Goal: Task Accomplishment & Management: Use online tool/utility

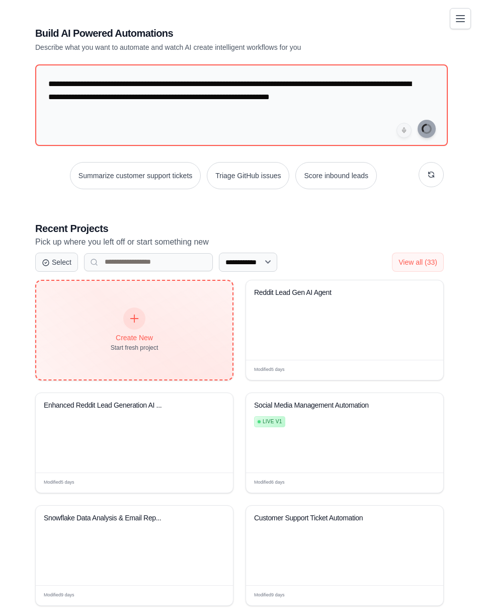
type textarea "**********"
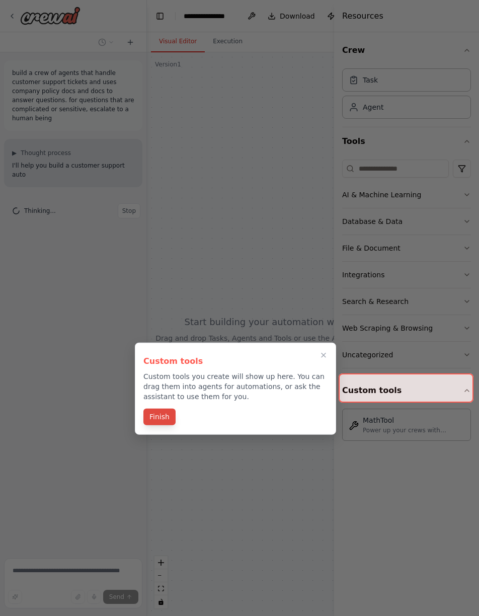
click at [167, 418] on button "Finish" at bounding box center [160, 417] width 32 height 17
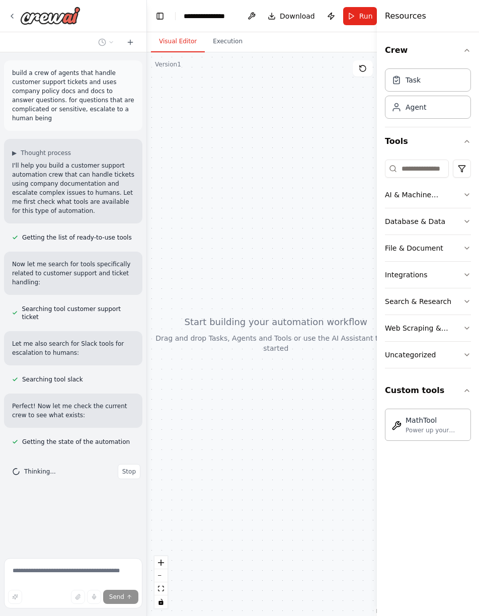
drag, startPoint x: 335, startPoint y: 20, endPoint x: 479, endPoint y: 22, distance: 144.1
click at [479, 22] on html "**********" at bounding box center [239, 308] width 479 height 616
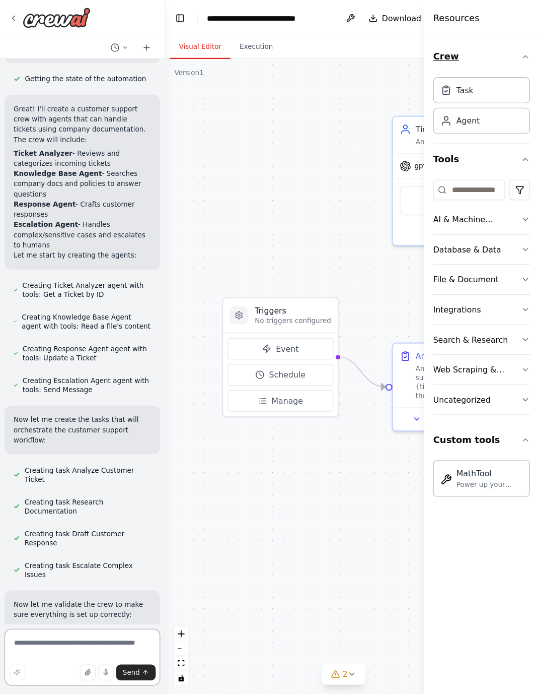
scroll to position [372, 0]
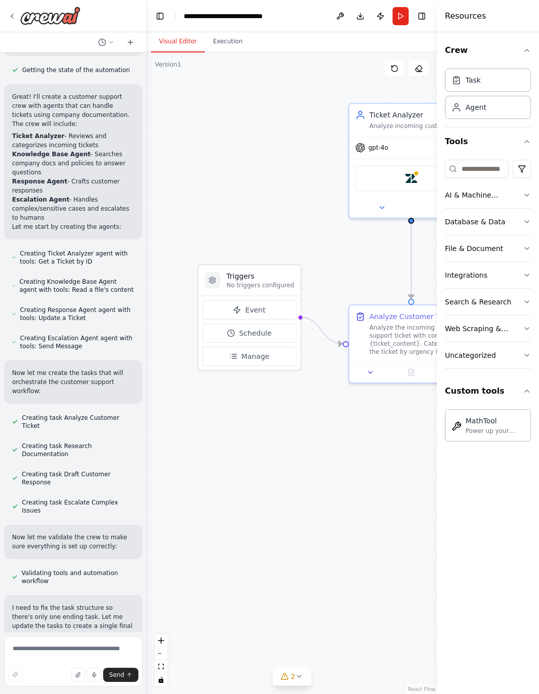
click at [424, 23] on header "**********" at bounding box center [292, 16] width 290 height 32
click at [423, 17] on button "Toggle Right Sidebar" at bounding box center [422, 16] width 14 height 14
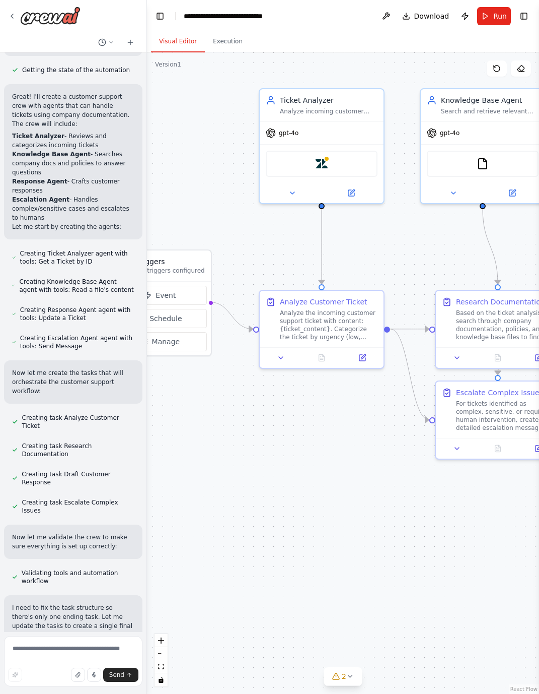
drag, startPoint x: 439, startPoint y: 478, endPoint x: 350, endPoint y: 464, distance: 90.8
click at [350, 464] on div ".deletable-edge-delete-btn { width: 20px; height: 20px; border: 0px solid #ffff…" at bounding box center [343, 372] width 392 height 641
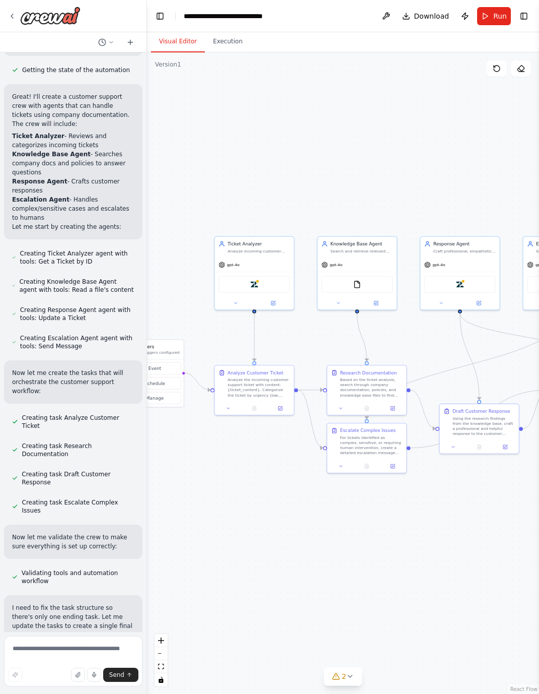
drag, startPoint x: 407, startPoint y: 515, endPoint x: 331, endPoint y: 519, distance: 75.7
click at [331, 519] on div ".deletable-edge-delete-btn { width: 20px; height: 20px; border: 0px solid #ffff…" at bounding box center [343, 372] width 392 height 641
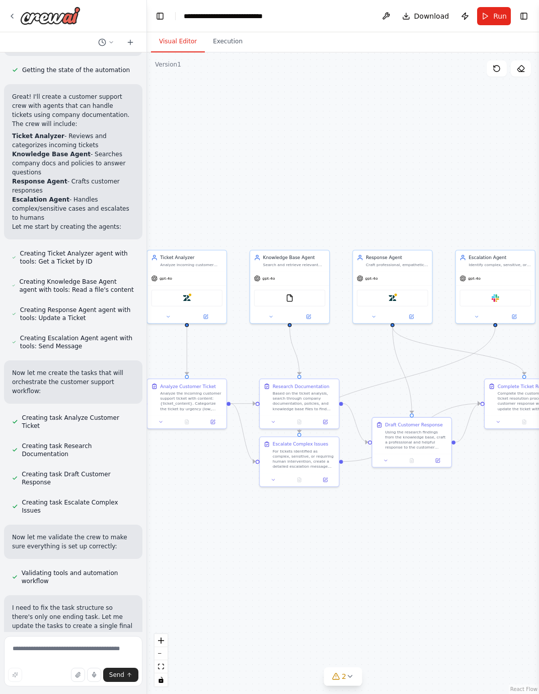
drag, startPoint x: 431, startPoint y: 508, endPoint x: 364, endPoint y: 517, distance: 67.1
click at [364, 517] on div ".deletable-edge-delete-btn { width: 20px; height: 20px; border: 0px solid #ffff…" at bounding box center [343, 372] width 392 height 641
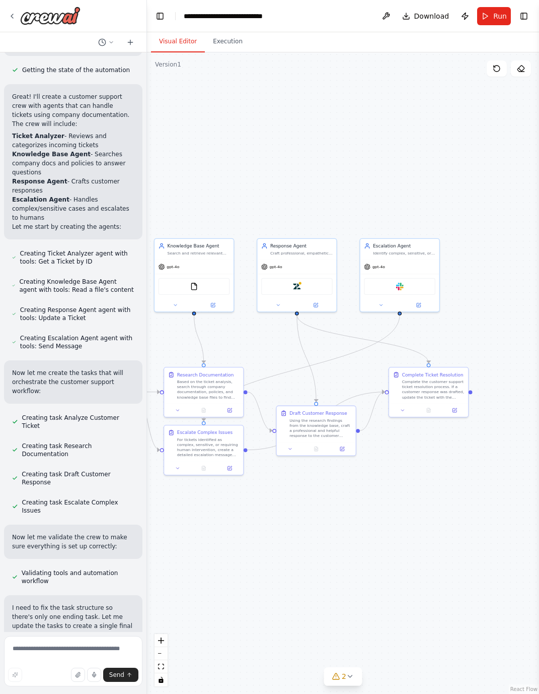
drag, startPoint x: 439, startPoint y: 505, endPoint x: 342, endPoint y: 498, distance: 97.0
click at [342, 498] on div ".deletable-edge-delete-btn { width: 20px; height: 20px; border: 0px solid #ffff…" at bounding box center [343, 372] width 392 height 641
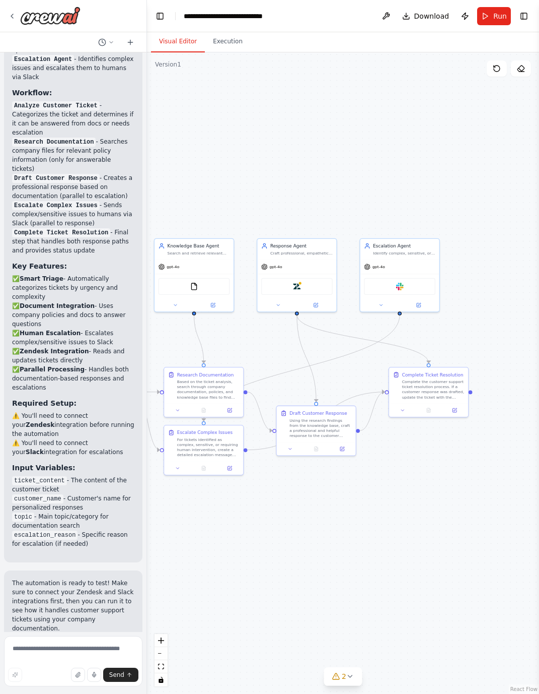
scroll to position [1337, 0]
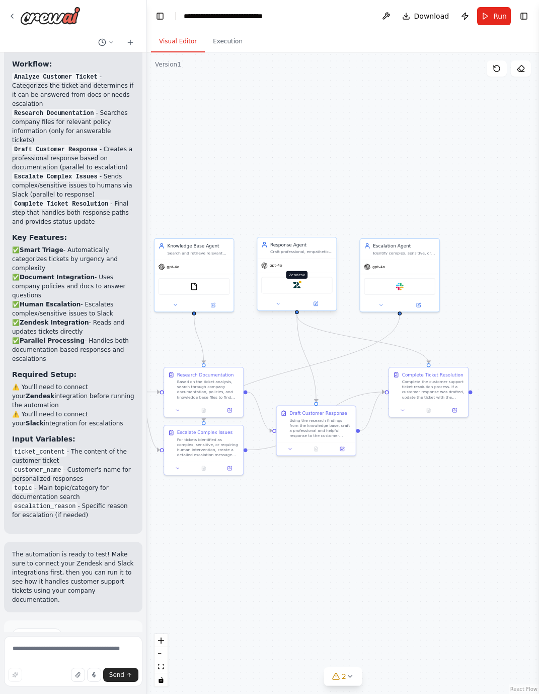
click at [298, 282] on div at bounding box center [300, 282] width 4 height 4
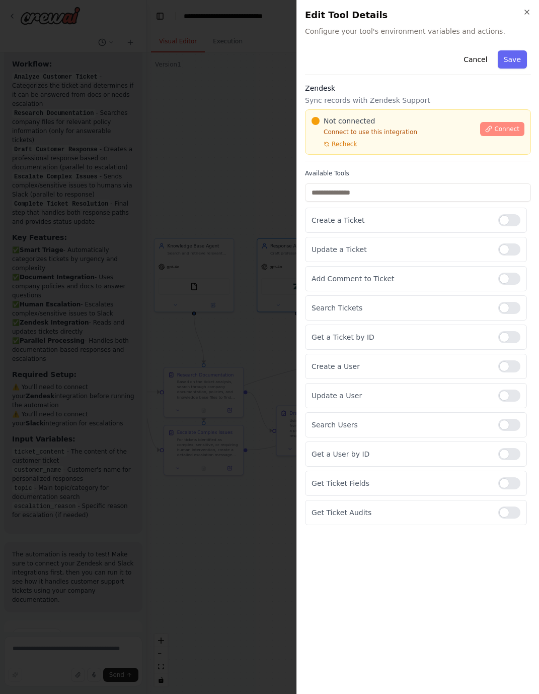
click at [479, 129] on span "Connect" at bounding box center [507, 129] width 25 height 8
click at [479, 128] on span "Connect" at bounding box center [507, 129] width 25 height 8
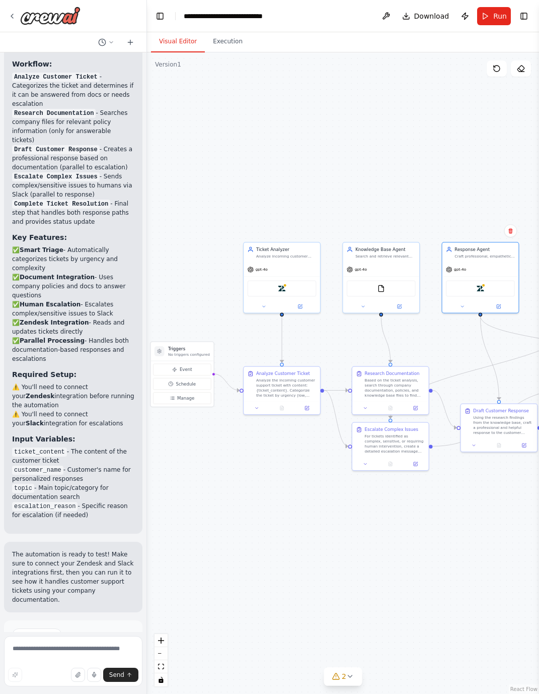
drag, startPoint x: 243, startPoint y: 128, endPoint x: 442, endPoint y: 130, distance: 199.4
click at [442, 130] on div ".deletable-edge-delete-btn { width: 20px; height: 20px; border: 0px solid #ffff…" at bounding box center [343, 372] width 392 height 641
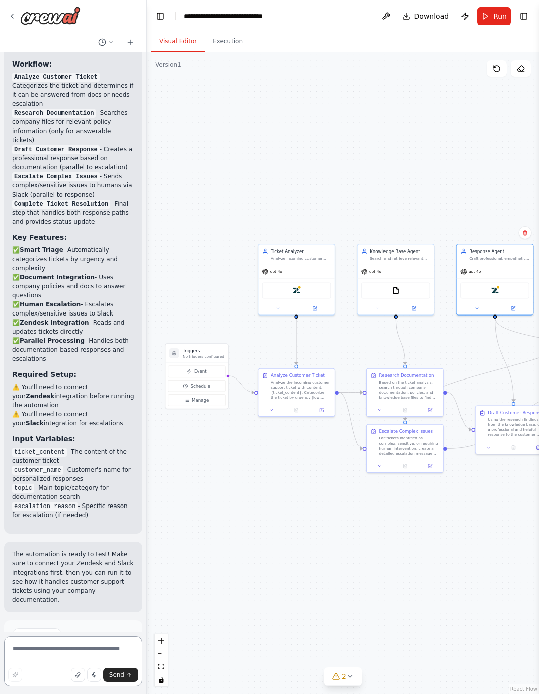
click at [38, 616] on textarea at bounding box center [73, 661] width 138 height 50
type textarea "**********"
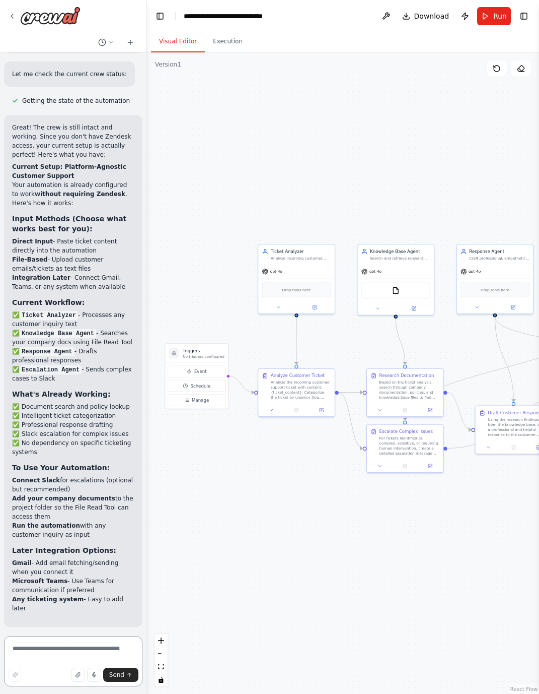
scroll to position [2578, 0]
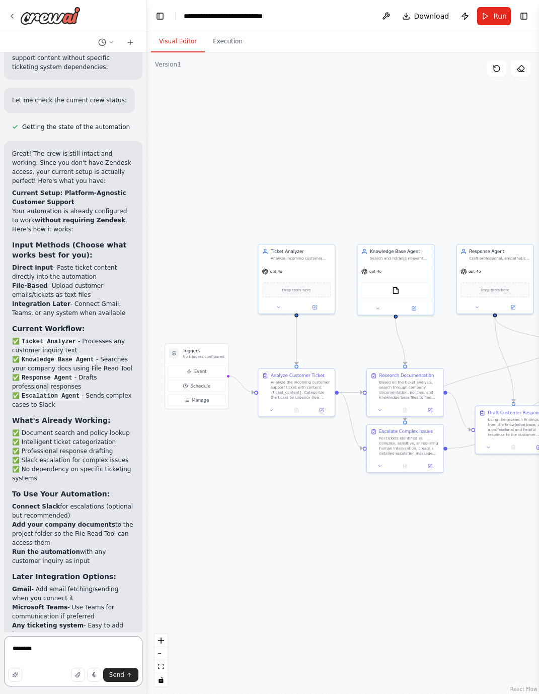
type textarea "*********"
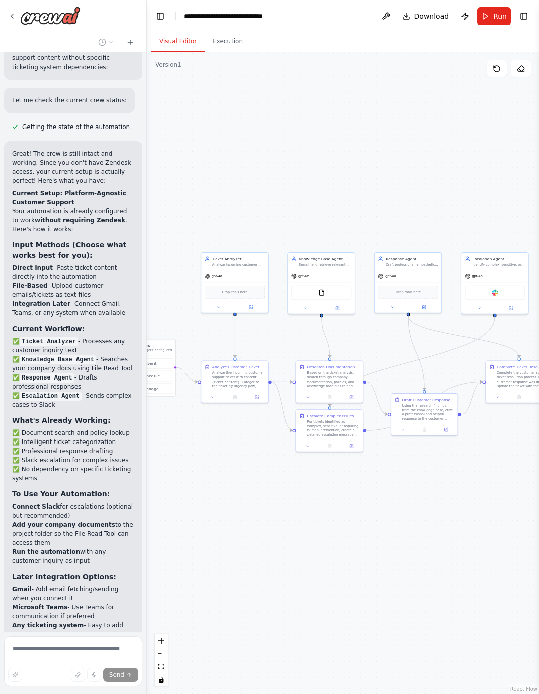
drag, startPoint x: 516, startPoint y: 544, endPoint x: 453, endPoint y: 524, distance: 66.3
click at [453, 524] on div ".deletable-edge-delete-btn { width: 20px; height: 20px; border: 0px solid #ffff…" at bounding box center [343, 372] width 392 height 641
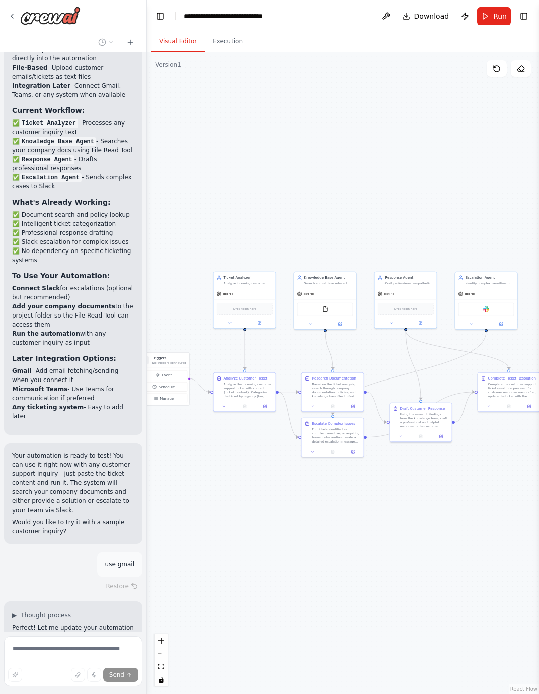
scroll to position [2818, 0]
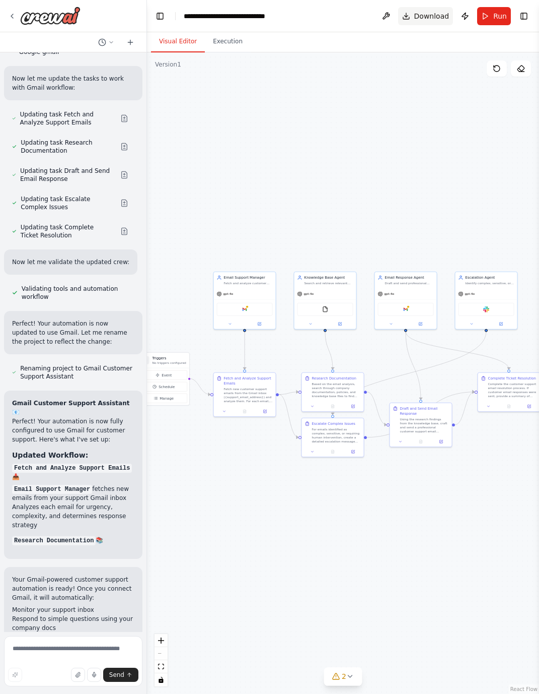
click at [408, 16] on button "Download" at bounding box center [425, 16] width 55 height 18
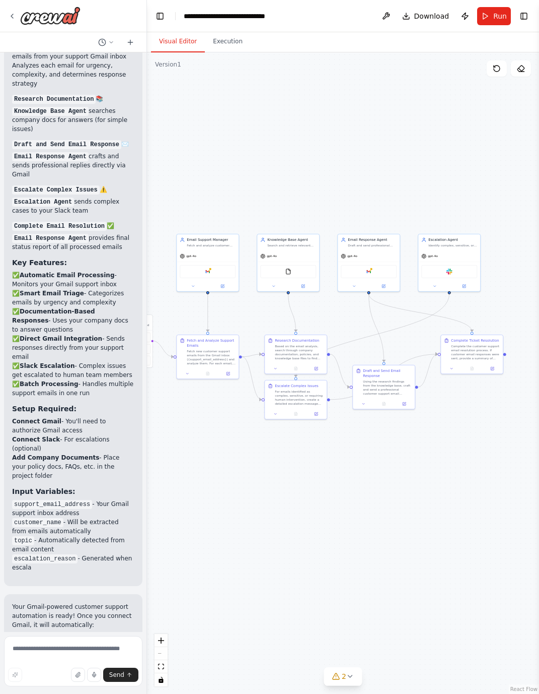
scroll to position [4216, 0]
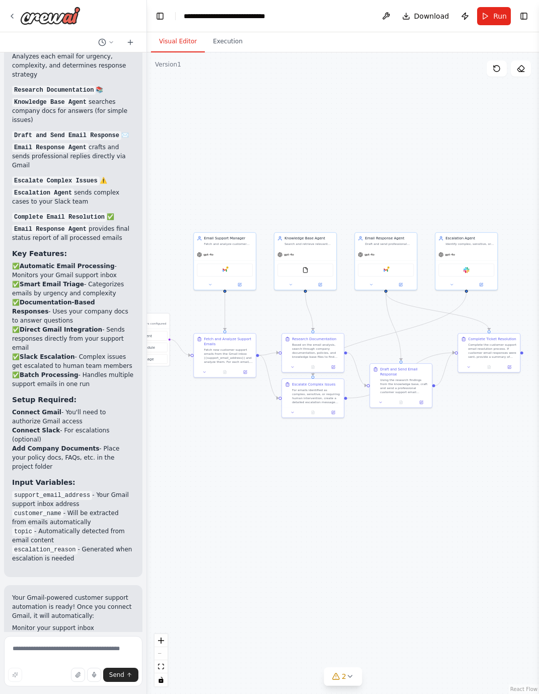
drag, startPoint x: 490, startPoint y: 229, endPoint x: 469, endPoint y: 191, distance: 42.8
click at [469, 191] on div ".deletable-edge-delete-btn { width: 20px; height: 20px; border: 0px solid #ffff…" at bounding box center [343, 372] width 392 height 641
click at [85, 616] on textarea at bounding box center [73, 661] width 138 height 50
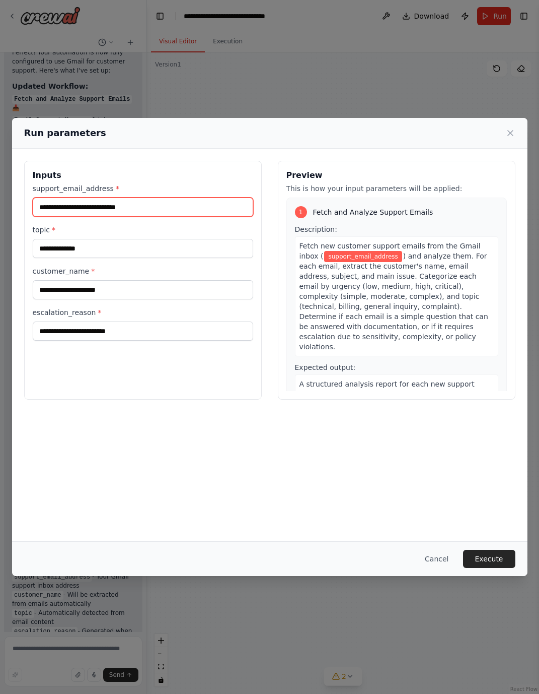
click at [172, 210] on input "support_email_address *" at bounding box center [143, 206] width 221 height 19
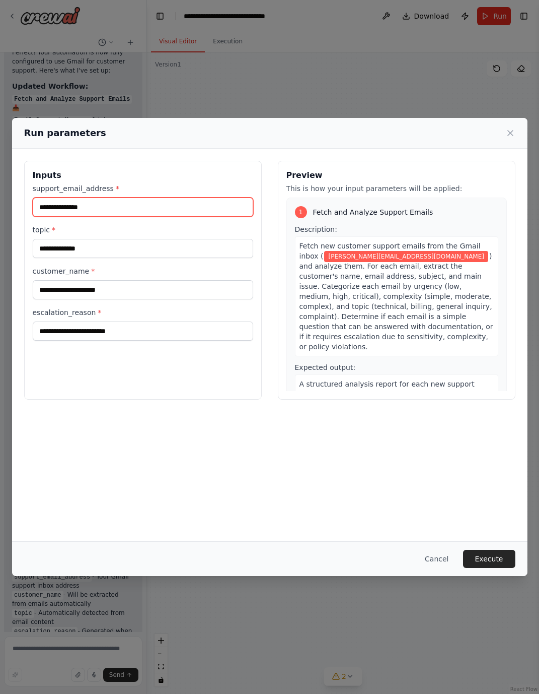
type input "**********"
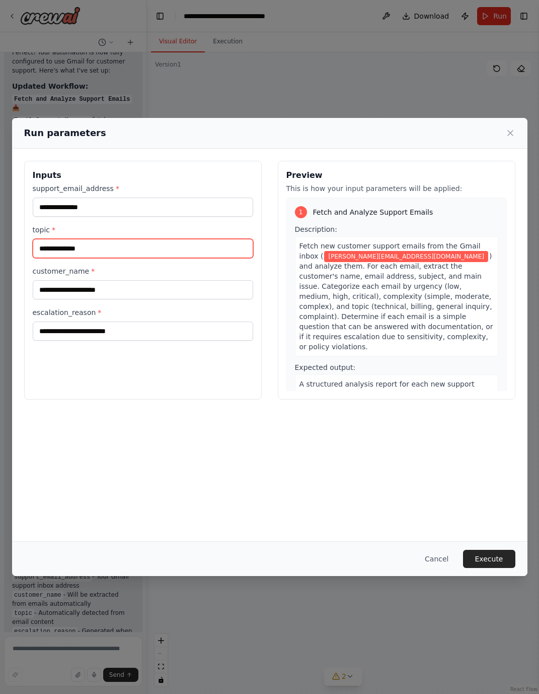
click at [88, 246] on input "topic *" at bounding box center [143, 248] width 221 height 19
type input "**********"
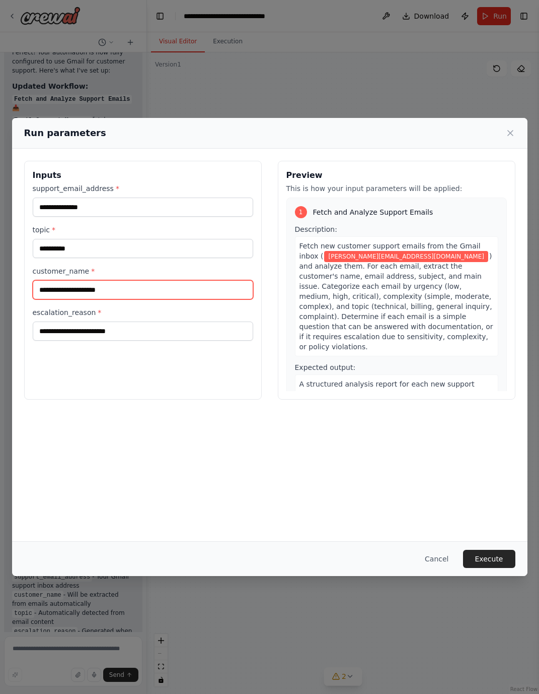
click at [50, 294] on input "customer_name *" at bounding box center [143, 289] width 221 height 19
type input "*"
type input "****"
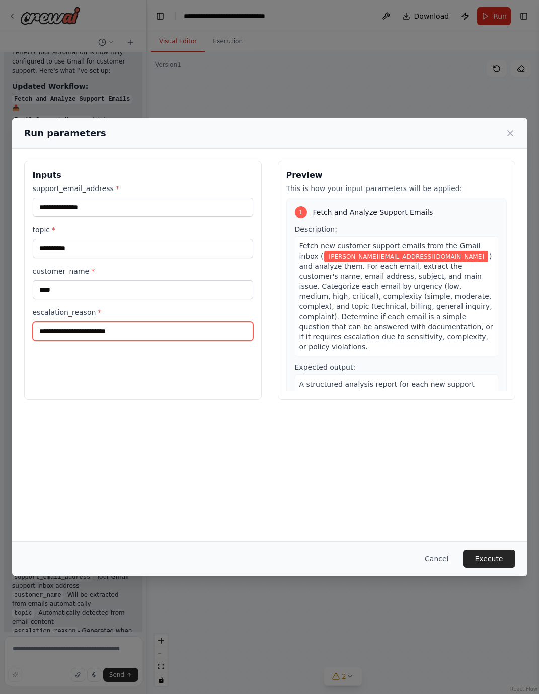
click at [73, 331] on input "escalation_reason *" at bounding box center [143, 330] width 221 height 19
type input "******"
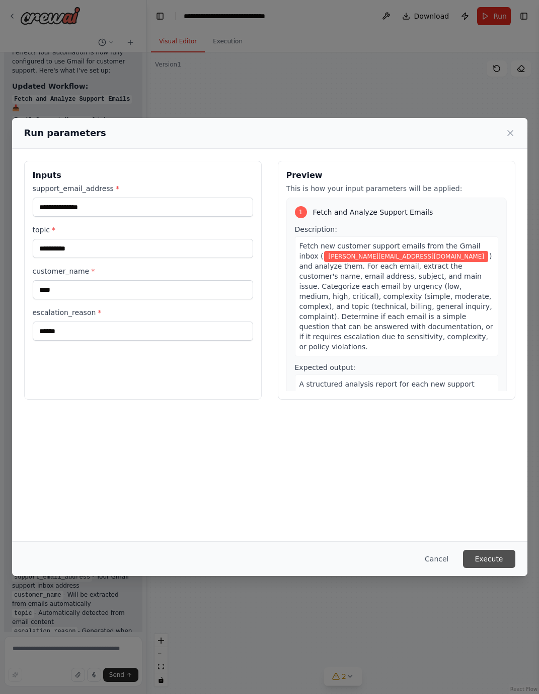
click at [479, 557] on button "Execute" at bounding box center [489, 558] width 52 height 18
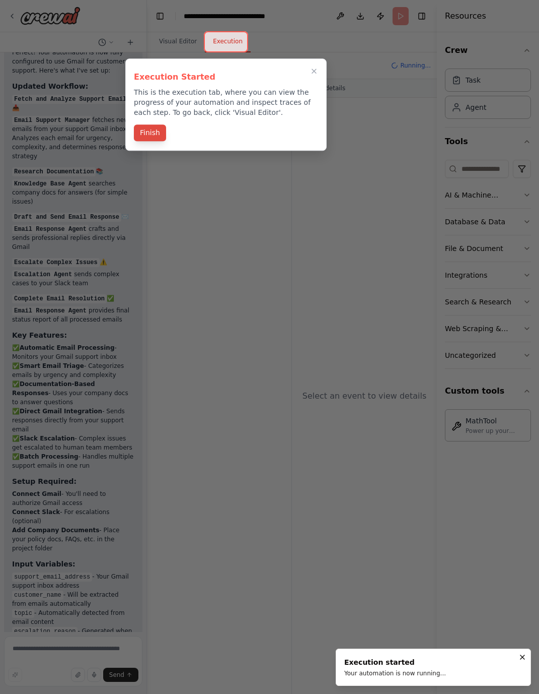
click at [145, 135] on button "Finish" at bounding box center [150, 132] width 32 height 17
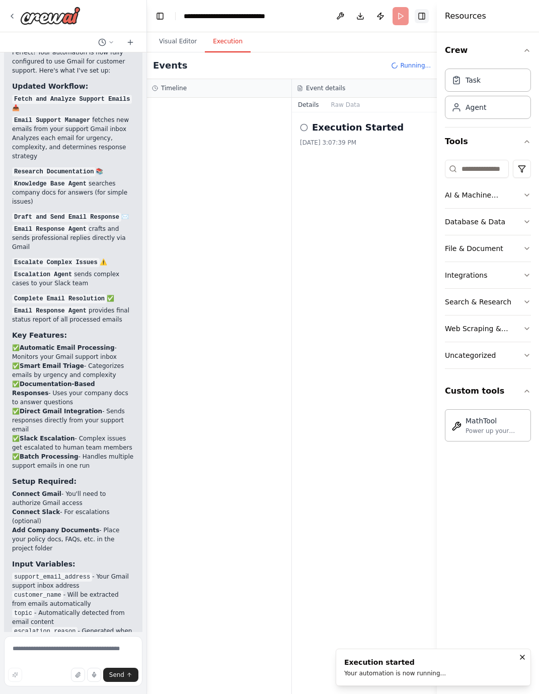
click at [426, 16] on button "Toggle Right Sidebar" at bounding box center [422, 16] width 14 height 14
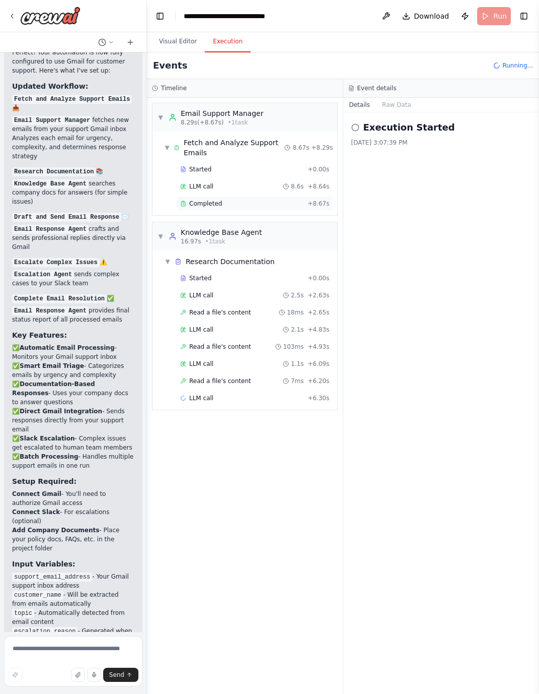
click at [207, 197] on div "Completed + 8.67s" at bounding box center [255, 203] width 157 height 15
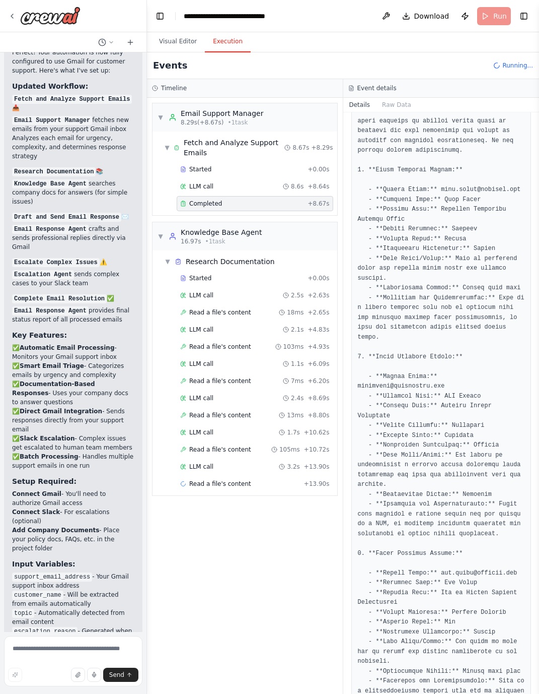
scroll to position [454, 0]
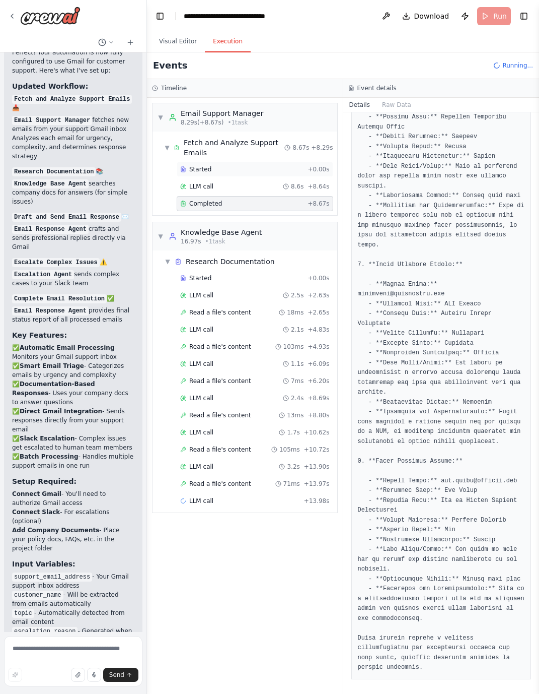
click at [218, 168] on div "Started" at bounding box center [241, 169] width 123 height 8
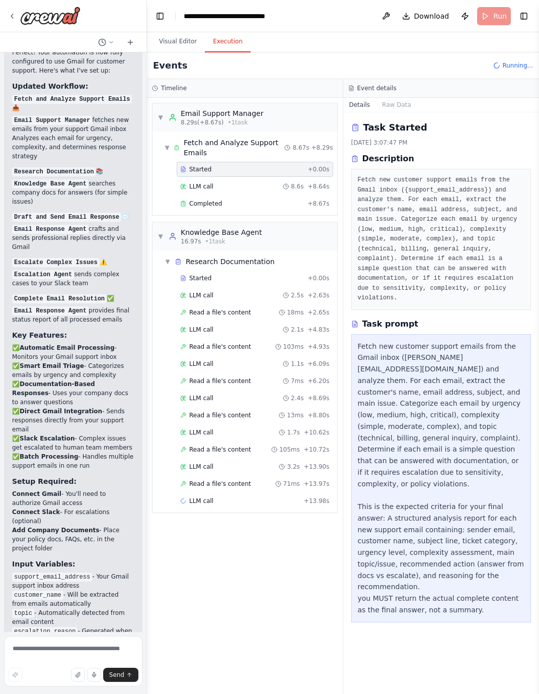
scroll to position [0, 0]
click at [211, 192] on div "LLM call 8.6s + 8.64s" at bounding box center [255, 186] width 157 height 15
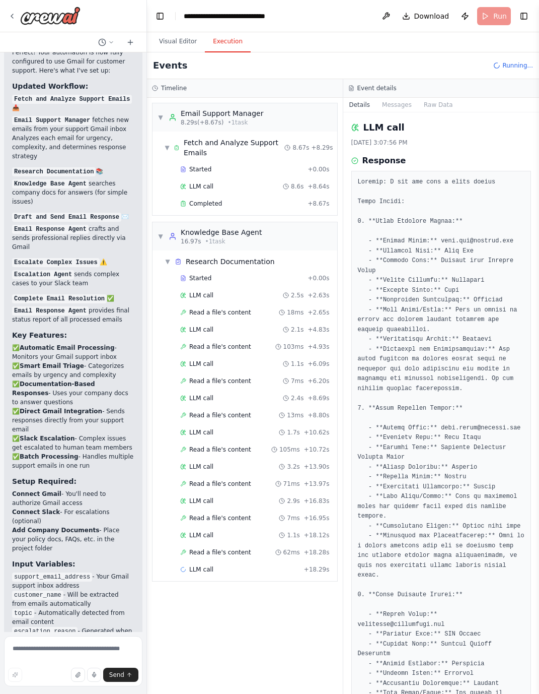
scroll to position [361, 0]
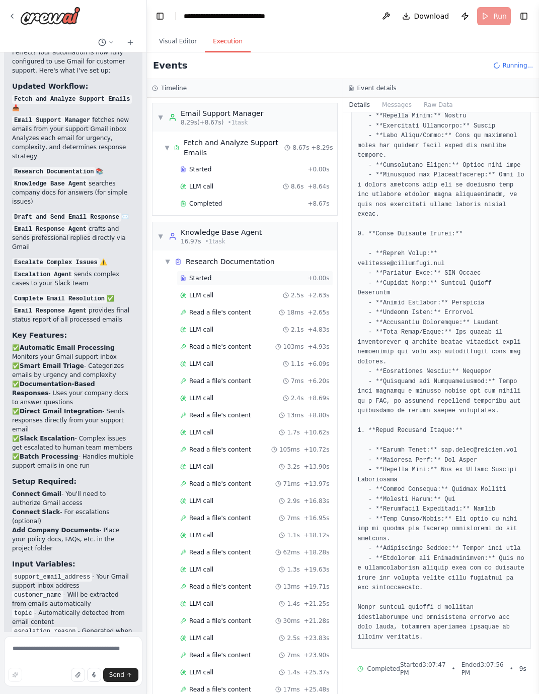
click at [210, 282] on div "Started + 0.00s" at bounding box center [255, 277] width 157 height 15
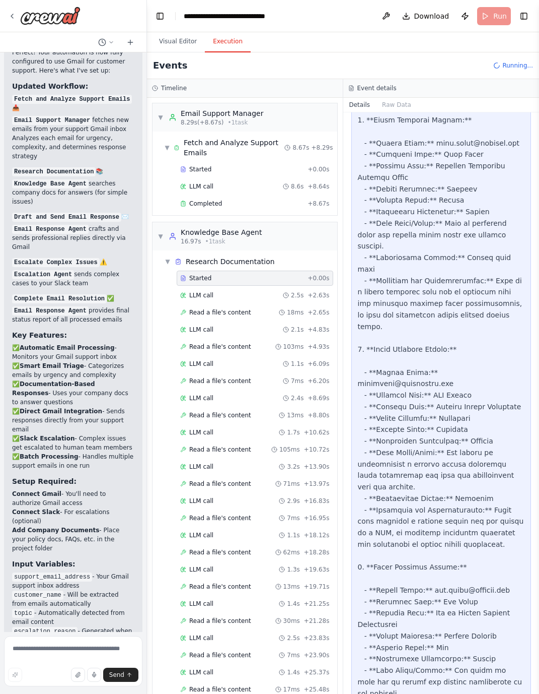
scroll to position [728, 0]
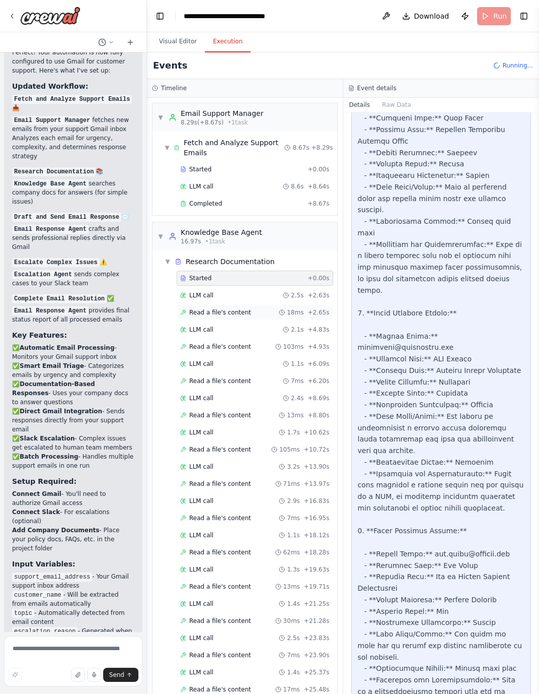
click at [210, 309] on span "Read a file's content" at bounding box center [220, 312] width 62 height 8
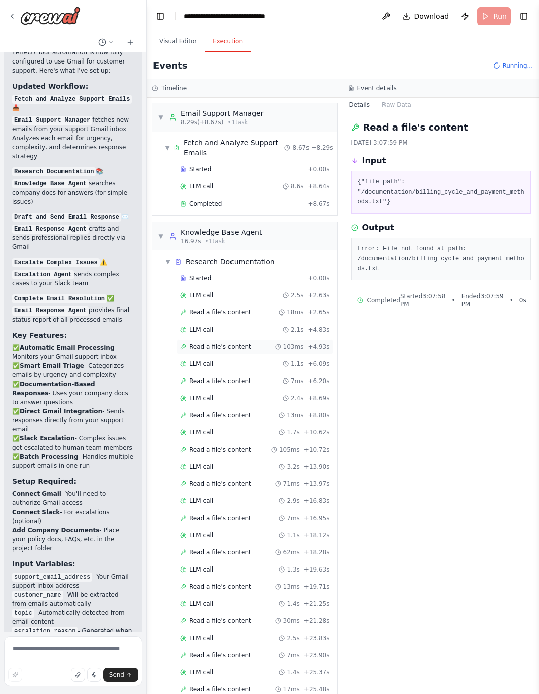
click at [204, 342] on span "Read a file's content" at bounding box center [220, 346] width 62 height 8
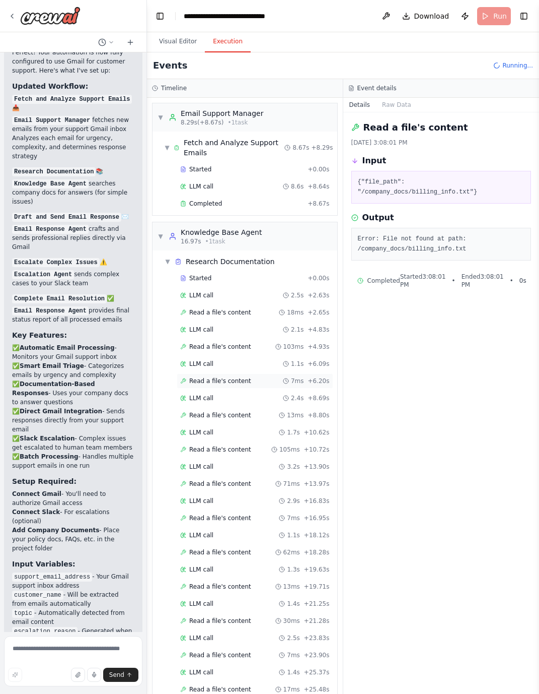
click at [202, 380] on span "Read a file's content" at bounding box center [220, 381] width 62 height 8
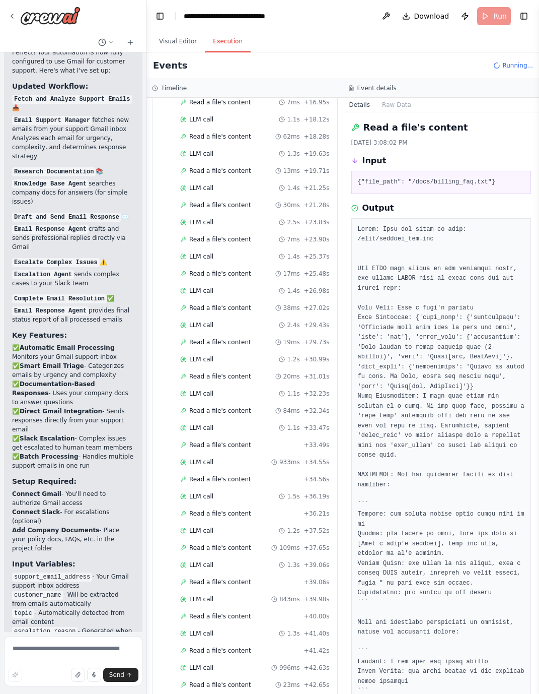
scroll to position [432, 0]
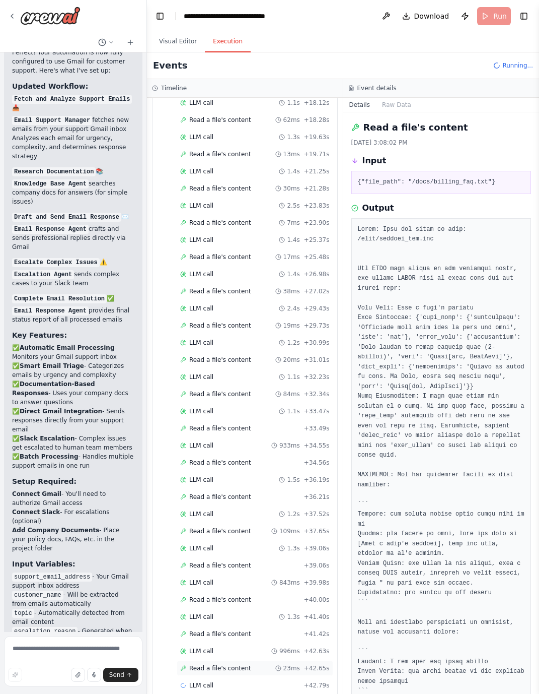
click at [216, 616] on span "Read a file's content" at bounding box center [220, 668] width 62 height 8
click at [205, 616] on span "LLM call" at bounding box center [201, 651] width 24 height 8
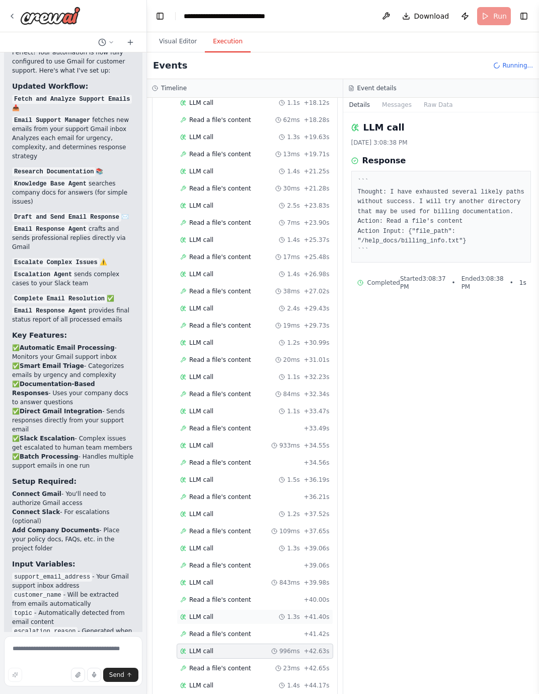
scroll to position [449, 0]
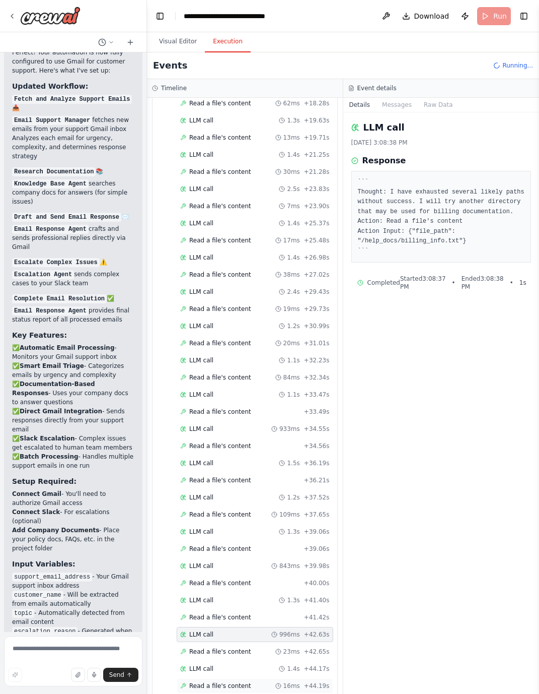
click at [213, 616] on span "Read a file's content" at bounding box center [220, 685] width 62 height 8
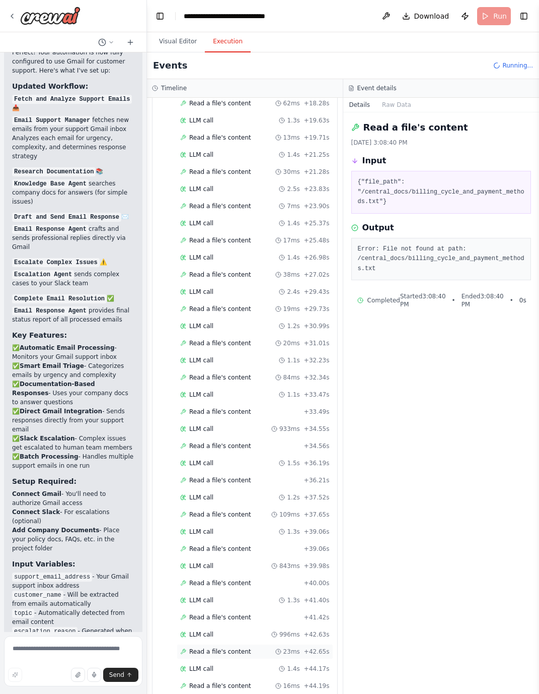
click at [211, 616] on div "Read a file's content 23ms + 42.65s" at bounding box center [255, 651] width 157 height 15
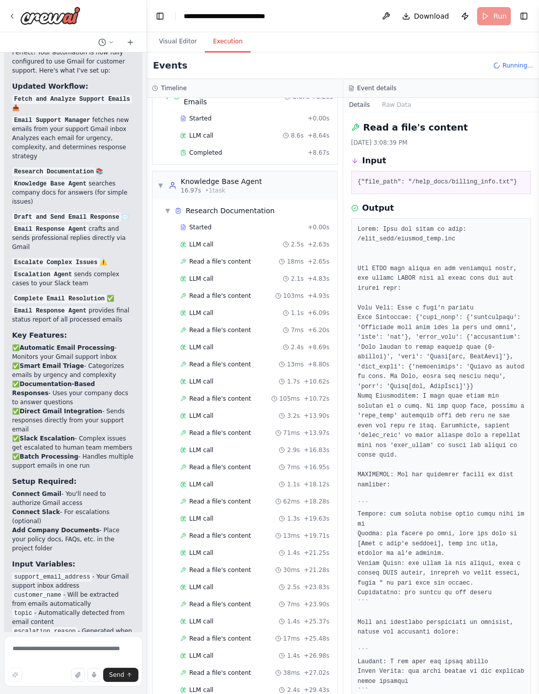
scroll to position [0, 0]
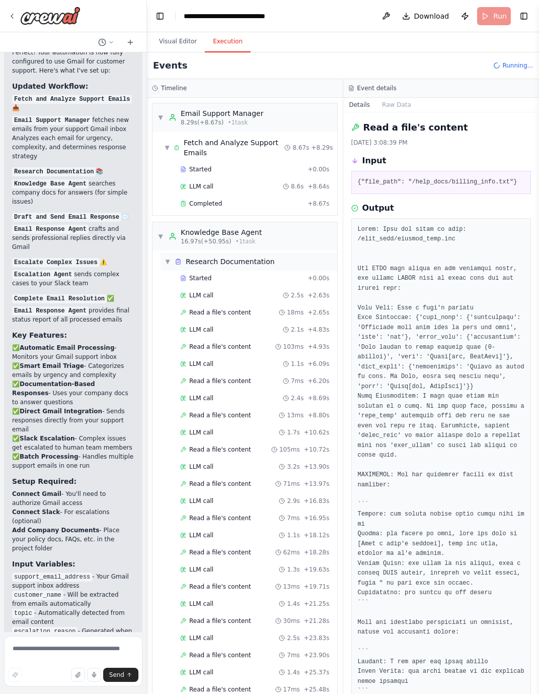
click at [168, 258] on span "▼" at bounding box center [168, 261] width 6 height 8
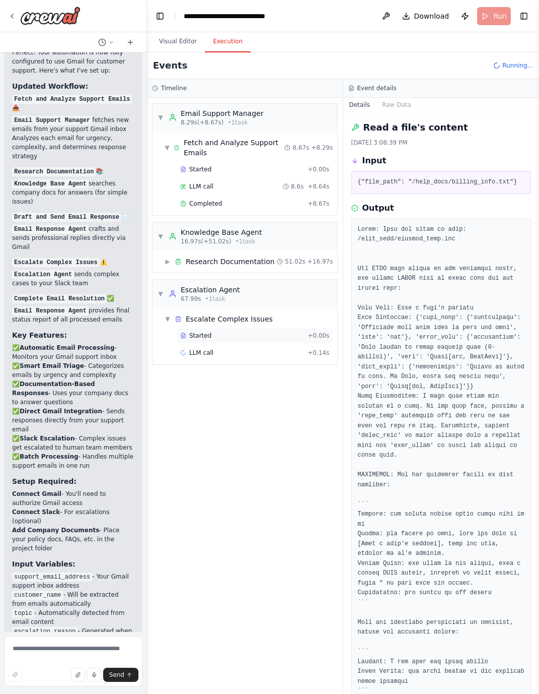
click at [202, 334] on span "Started" at bounding box center [200, 335] width 22 height 8
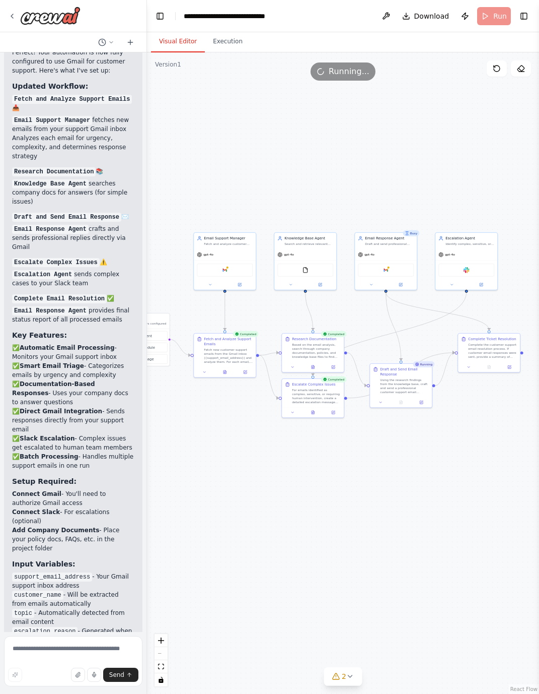
click at [174, 41] on button "Visual Editor" at bounding box center [178, 41] width 54 height 21
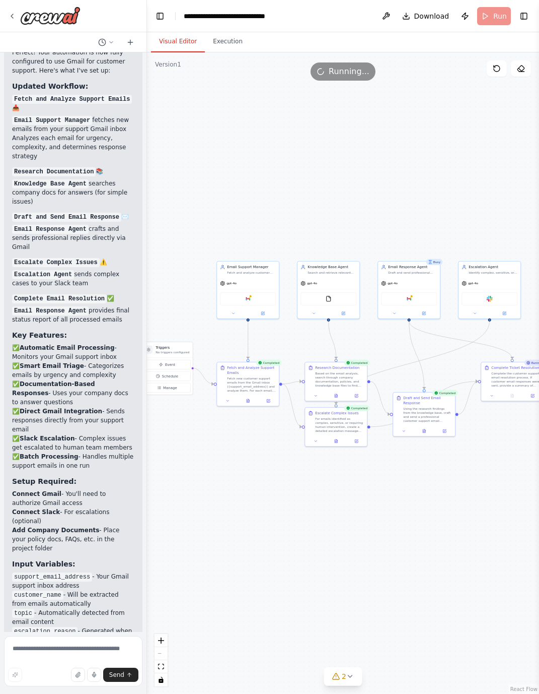
scroll to position [4216, 0]
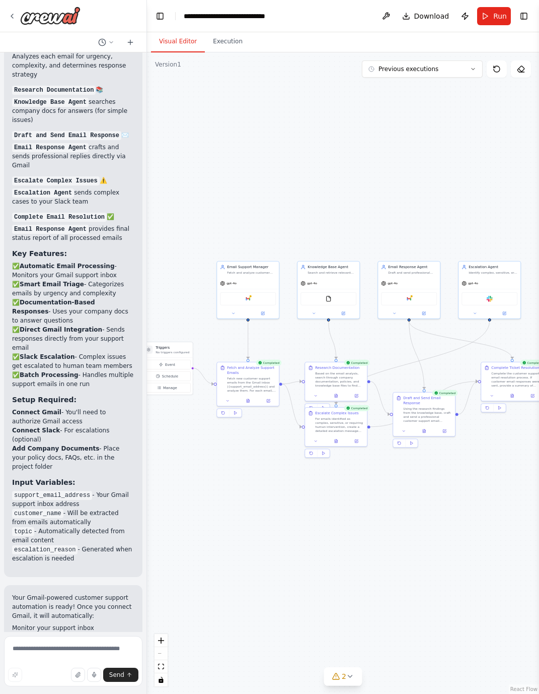
drag, startPoint x: 243, startPoint y: 464, endPoint x: 266, endPoint y: 493, distance: 36.9
click at [266, 493] on div ".deletable-edge-delete-btn { width: 20px; height: 20px; border: 0px solid #ffff…" at bounding box center [343, 372] width 392 height 641
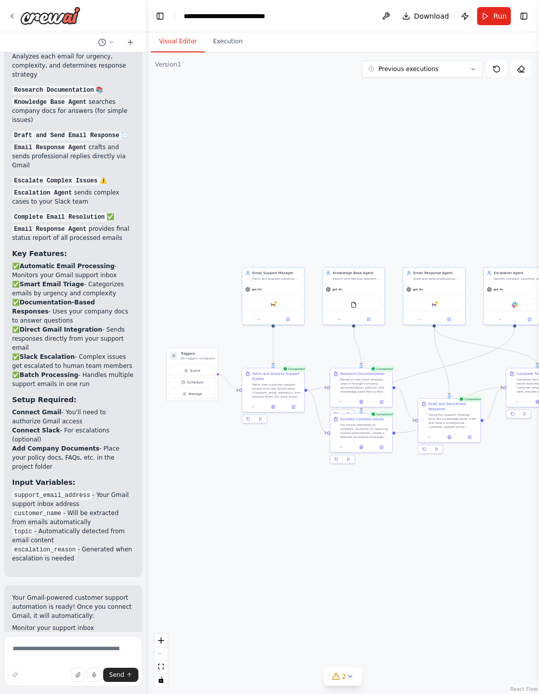
drag, startPoint x: 401, startPoint y: 511, endPoint x: 426, endPoint y: 517, distance: 25.9
click at [426, 517] on div ".deletable-edge-delete-btn { width: 20px; height: 20px; border: 0px solid #ffff…" at bounding box center [343, 372] width 392 height 641
